Goal: Check status

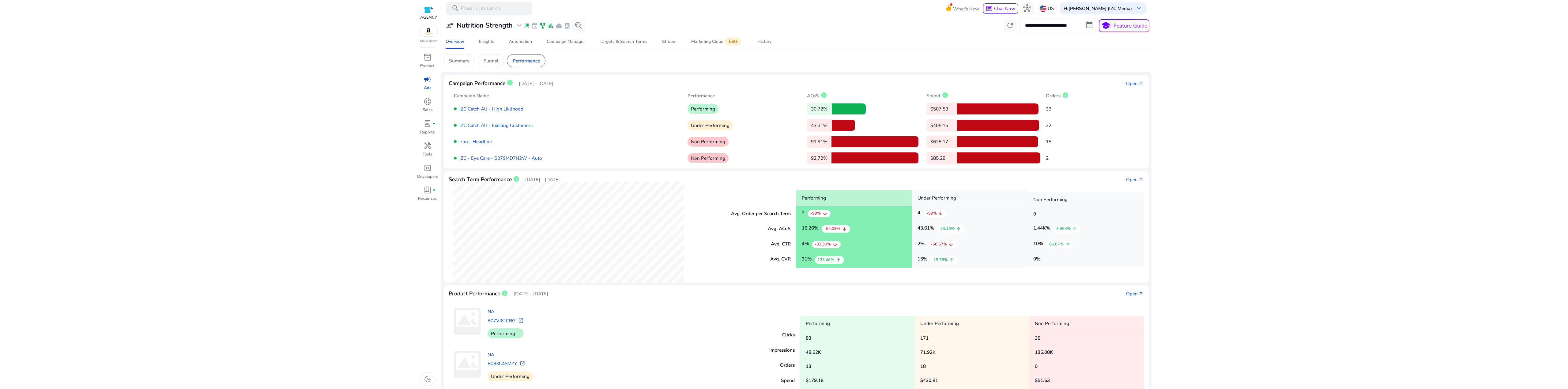
scroll to position [26, 0]
